Goal: Navigation & Orientation: Find specific page/section

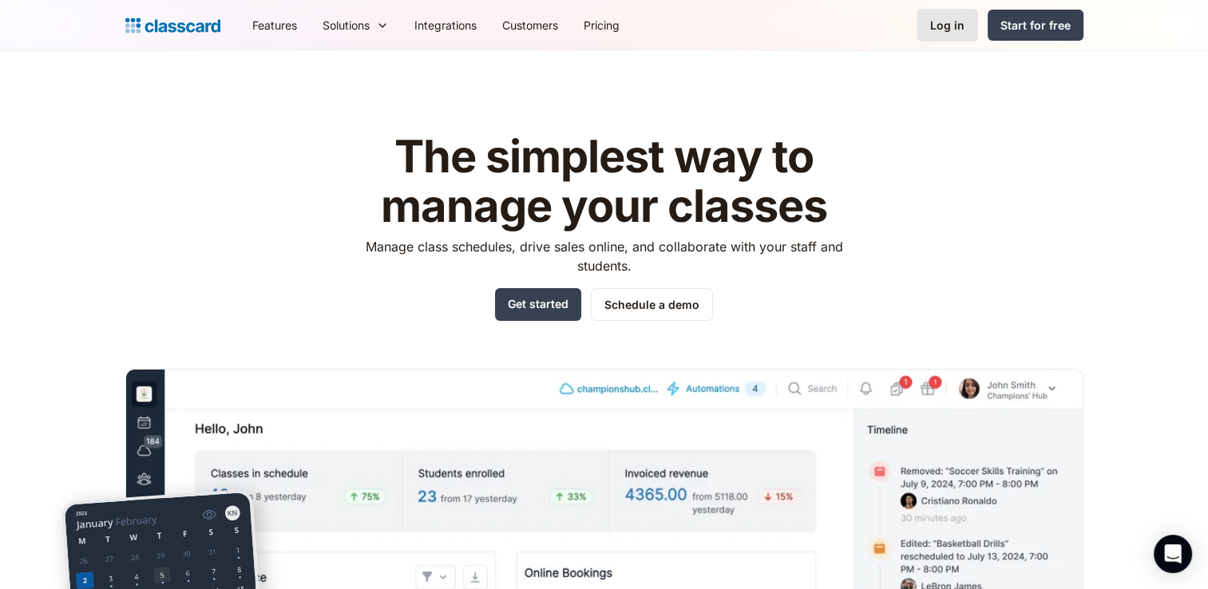
click at [944, 27] on div "Log in" at bounding box center [947, 25] width 34 height 17
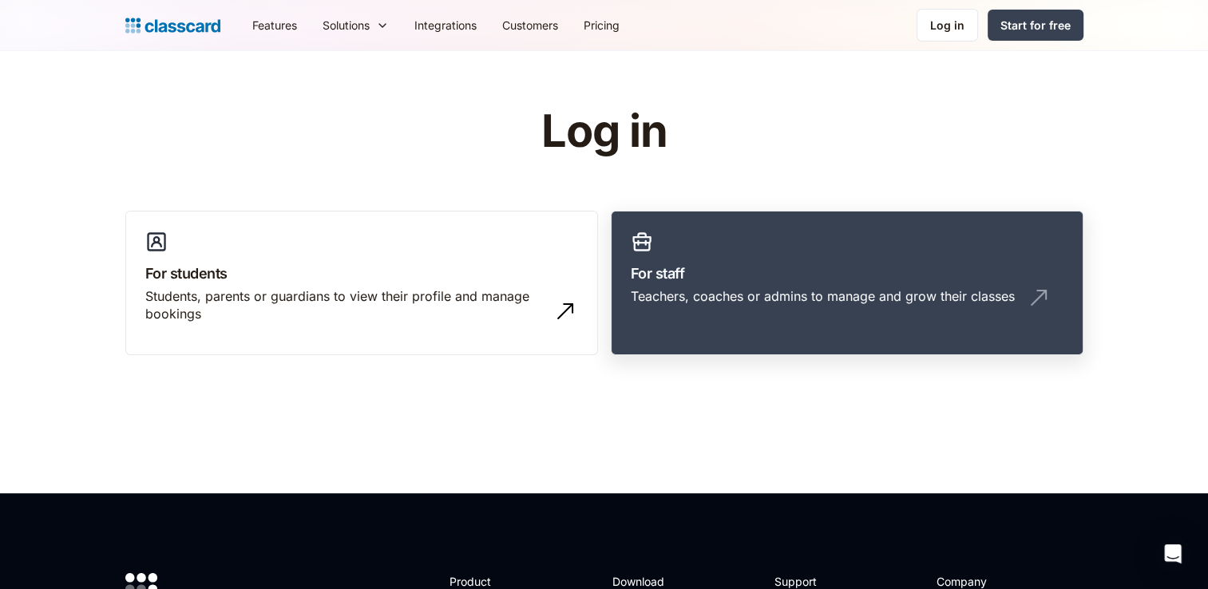
click at [706, 267] on h3 "For staff" at bounding box center [847, 274] width 433 height 22
